Goal: Transaction & Acquisition: Obtain resource

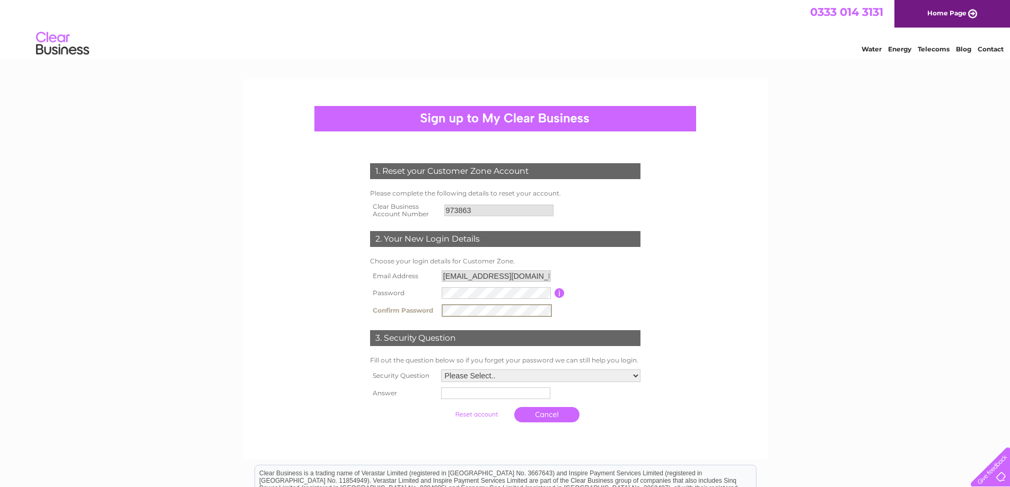
click at [635, 373] on select "Please Select.. In what town or city was your first job? In what town or city d…" at bounding box center [540, 376] width 199 height 13
select select "1"
click at [440, 369] on select "Please Select.. In what town or city was your first job? In what town or city d…" at bounding box center [540, 376] width 200 height 14
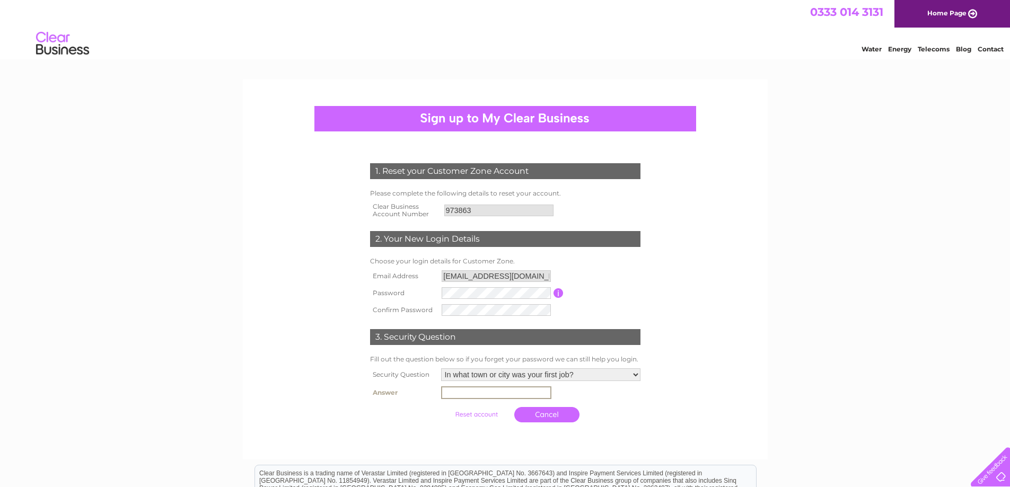
click at [467, 393] on input "text" at bounding box center [496, 393] width 110 height 13
drag, startPoint x: 491, startPoint y: 390, endPoint x: 390, endPoint y: 381, distance: 100.6
click at [390, 381] on tbody "Security Question Please Select.. In what town or city was your first job? In w…" at bounding box center [506, 397] width 276 height 62
type input "galashiels"
click at [444, 407] on input "submit" at bounding box center [476, 414] width 65 height 15
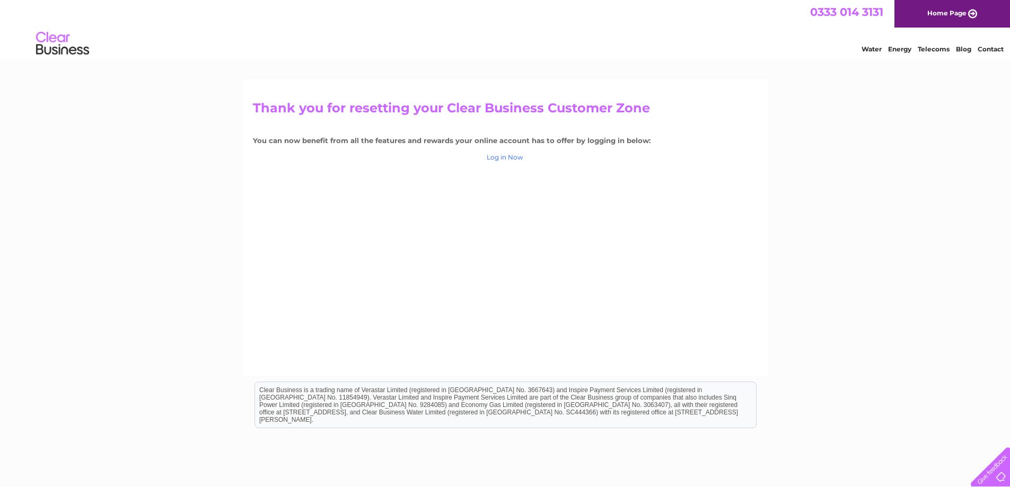
click at [501, 154] on link "Log in Now" at bounding box center [505, 157] width 37 height 8
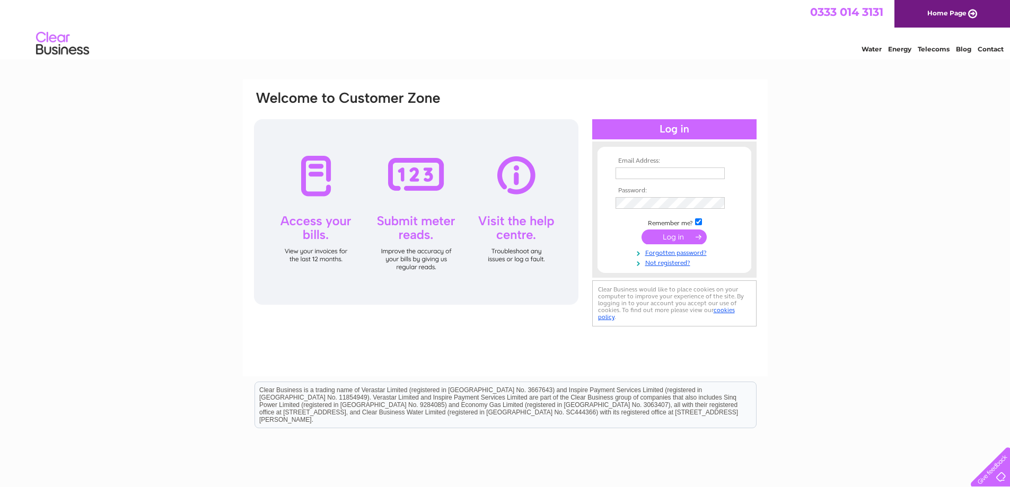
type input "apgarage11@gmail.com"
click at [679, 240] on input "submit" at bounding box center [674, 237] width 65 height 15
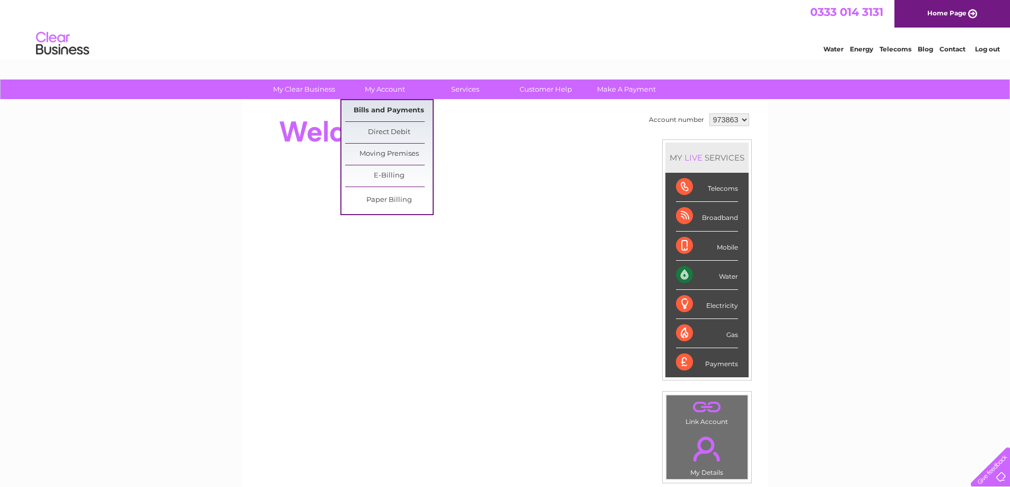
click at [374, 108] on link "Bills and Payments" at bounding box center [389, 110] width 88 height 21
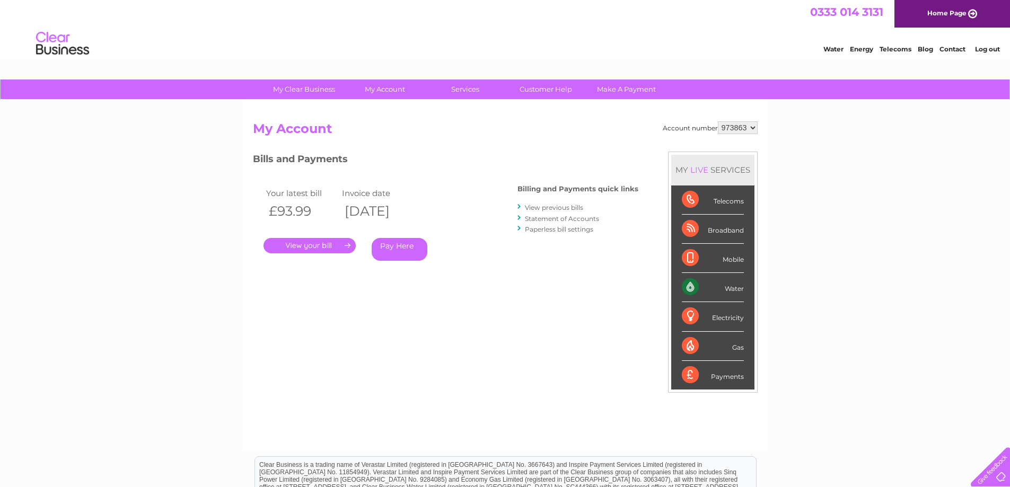
click at [317, 247] on link "." at bounding box center [310, 245] width 92 height 15
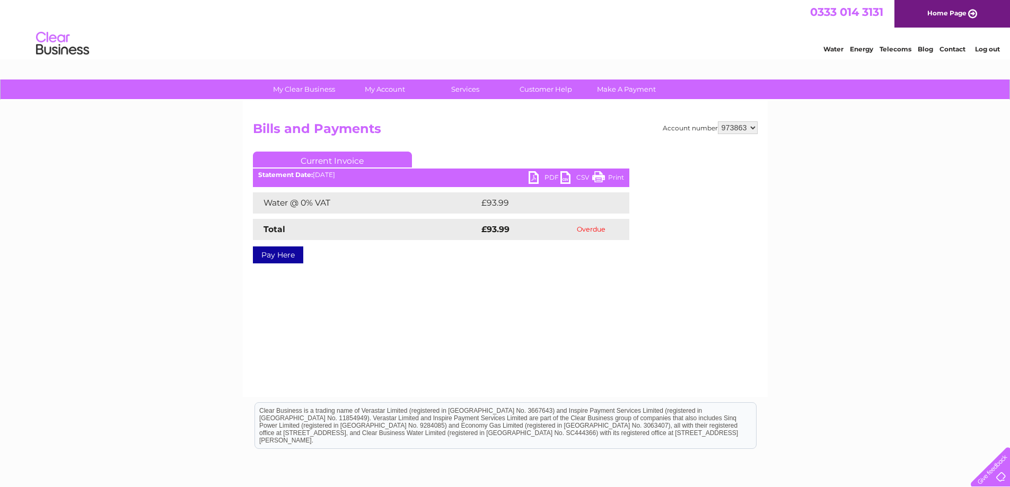
click at [540, 177] on link "PDF" at bounding box center [545, 178] width 32 height 15
click at [551, 178] on link "PDF" at bounding box center [545, 178] width 32 height 15
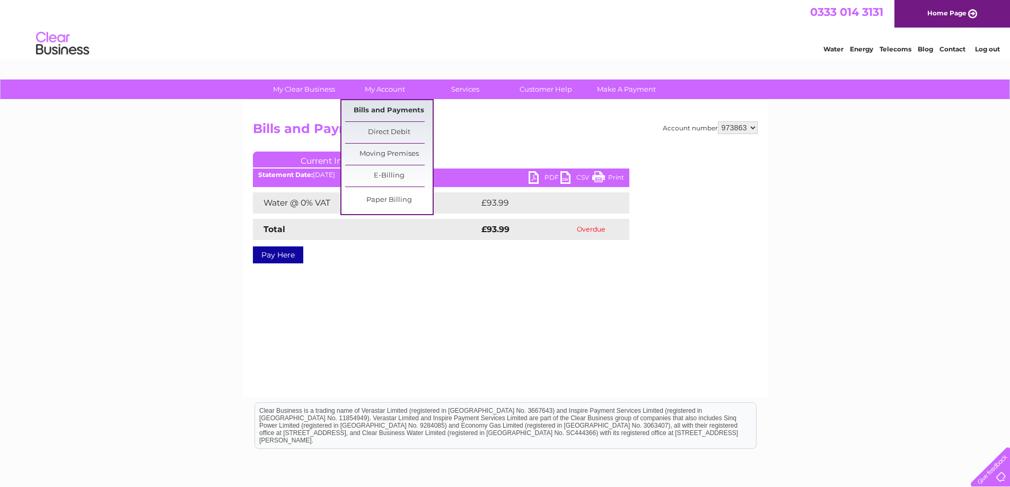
click at [389, 110] on link "Bills and Payments" at bounding box center [389, 110] width 88 height 21
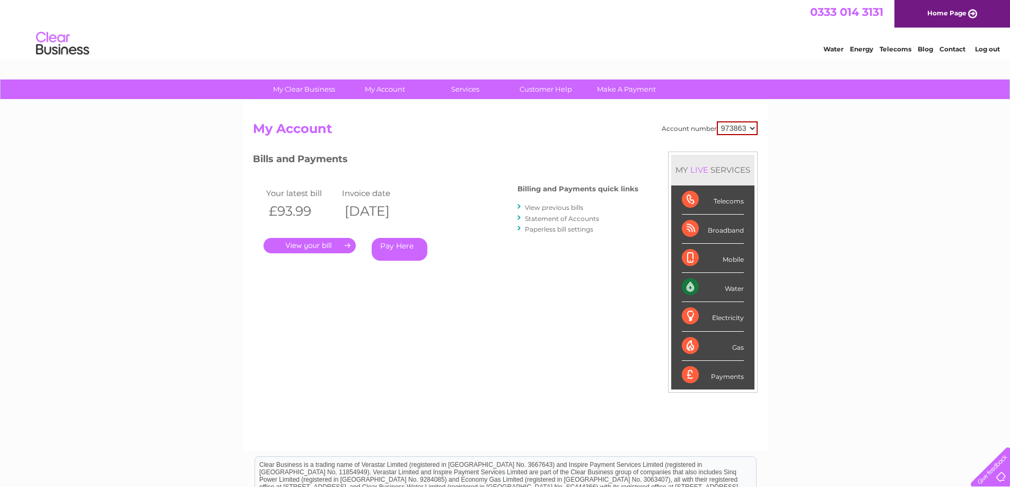
click at [322, 252] on link "." at bounding box center [310, 245] width 92 height 15
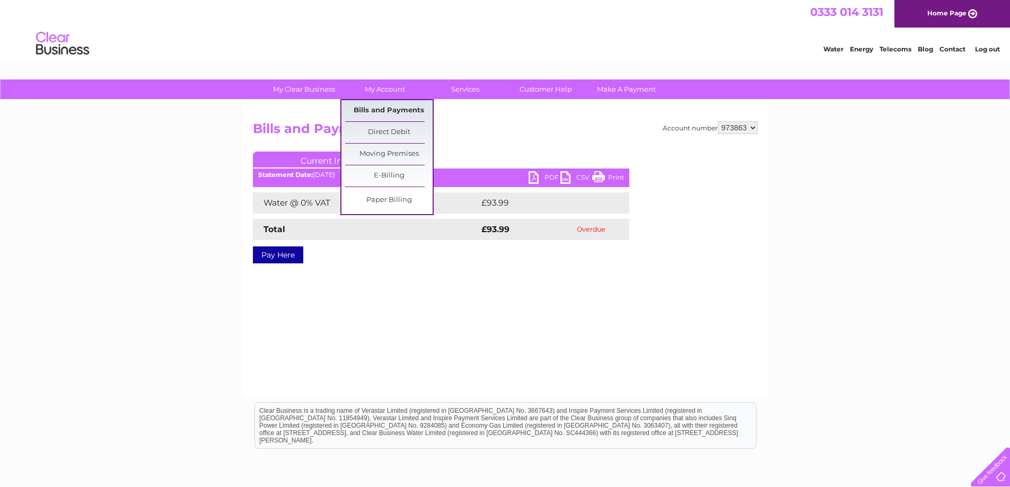
click at [388, 107] on link "Bills and Payments" at bounding box center [389, 110] width 88 height 21
click at [388, 111] on link "Bills and Payments" at bounding box center [389, 110] width 88 height 21
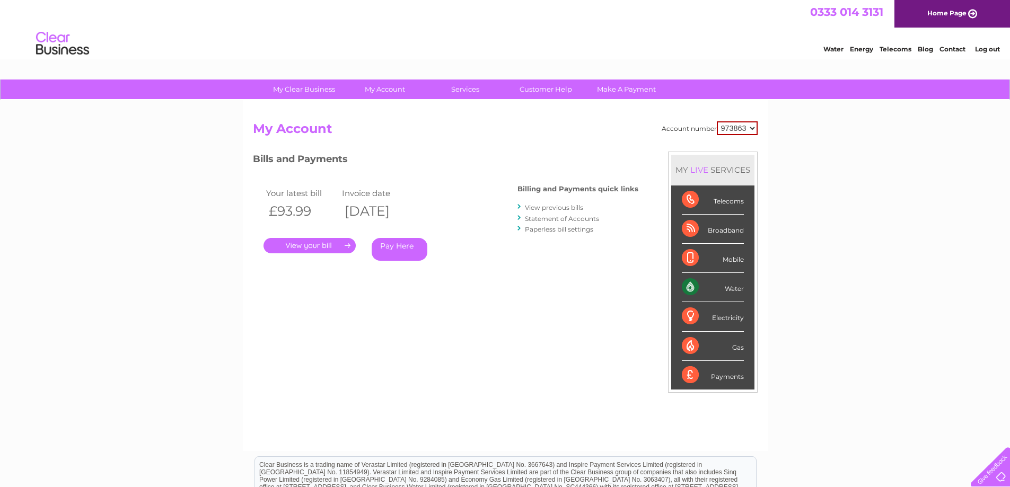
click at [313, 247] on link "." at bounding box center [310, 245] width 92 height 15
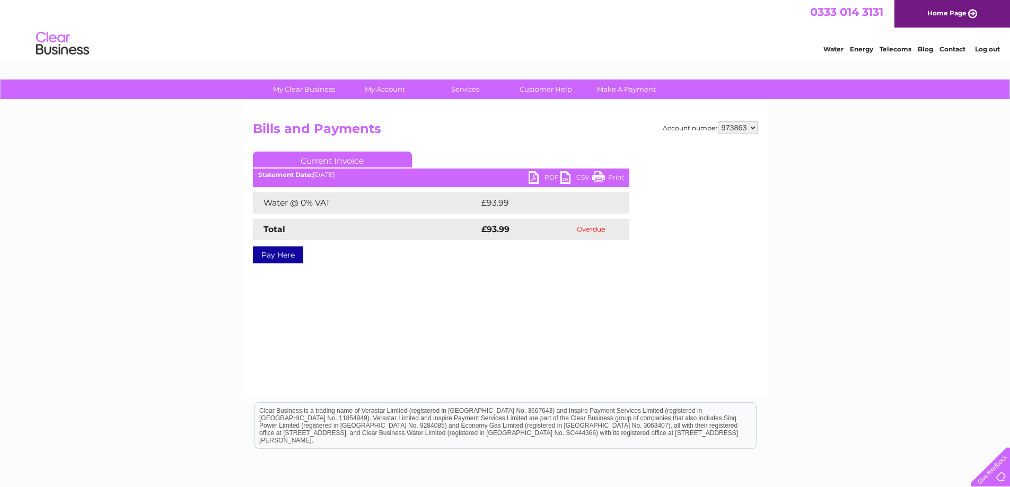
click at [533, 179] on link "PDF" at bounding box center [545, 178] width 32 height 15
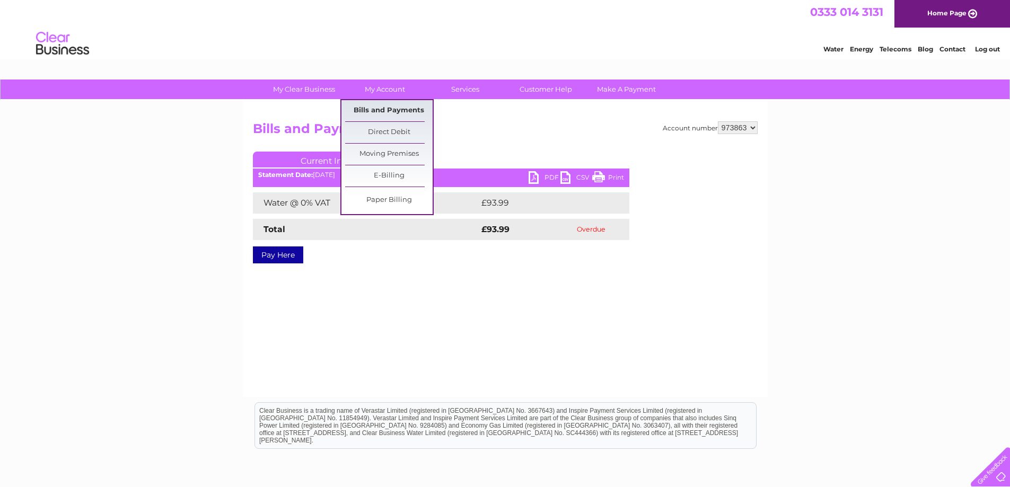
click at [387, 110] on link "Bills and Payments" at bounding box center [389, 110] width 88 height 21
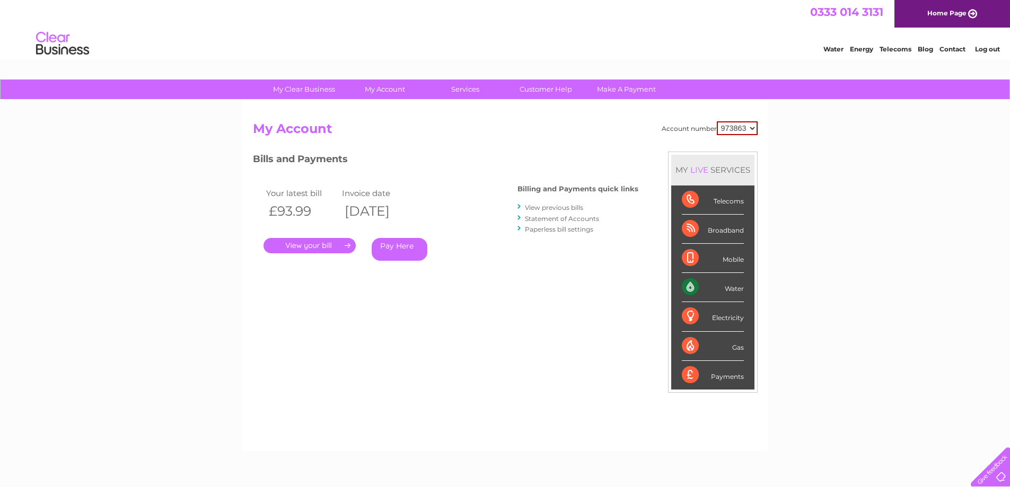
click at [310, 247] on link "." at bounding box center [310, 245] width 92 height 15
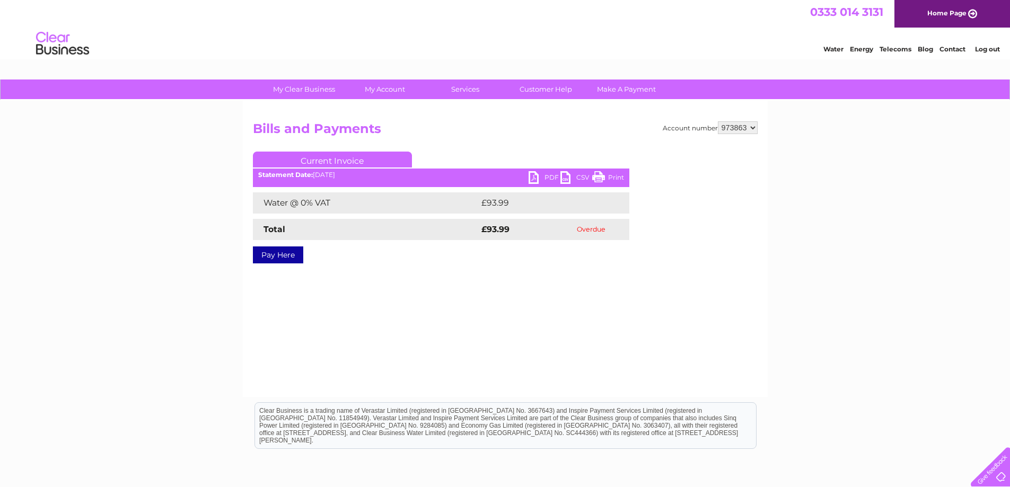
drag, startPoint x: 562, startPoint y: 3, endPoint x: 723, endPoint y: 58, distance: 169.9
click at [723, 58] on div "Water Energy Telecoms Blog Contact Log out" at bounding box center [505, 45] width 1010 height 34
